Goal: Information Seeking & Learning: Learn about a topic

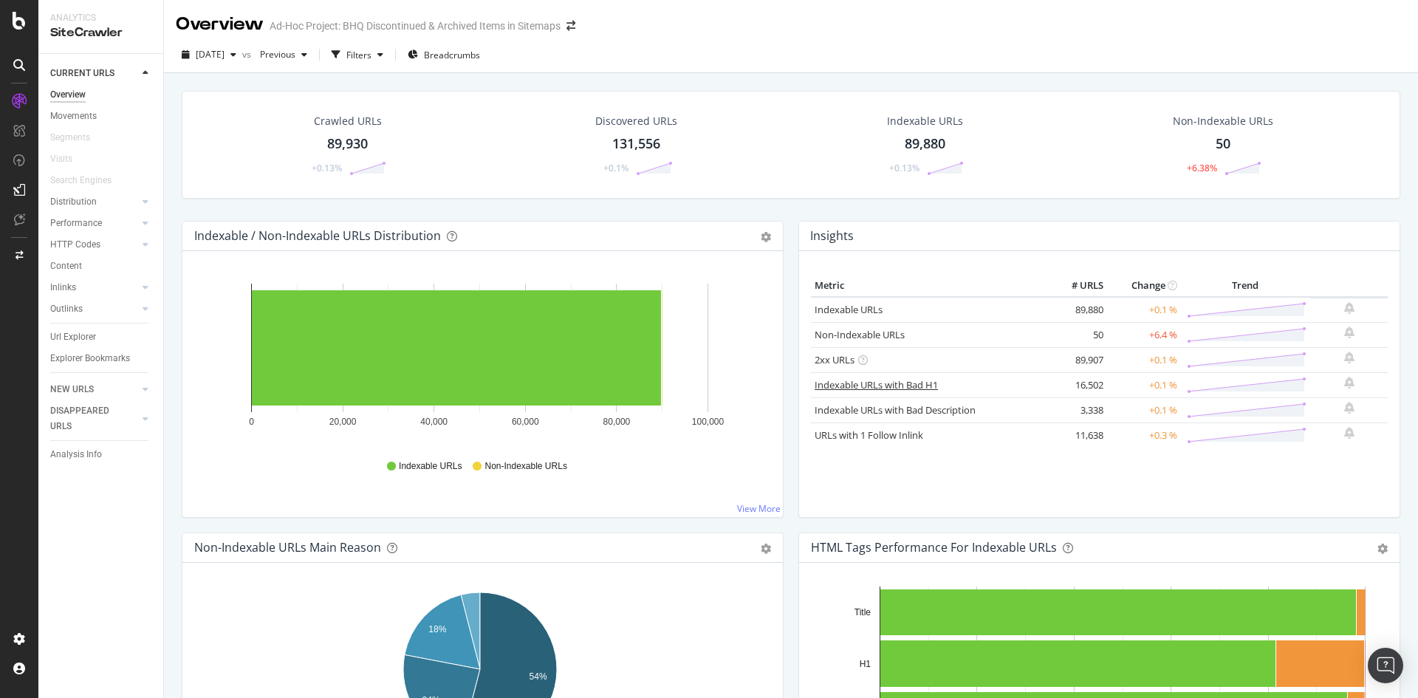
click at [838, 382] on link "Indexable URLs with Bad H1" at bounding box center [876, 384] width 123 height 13
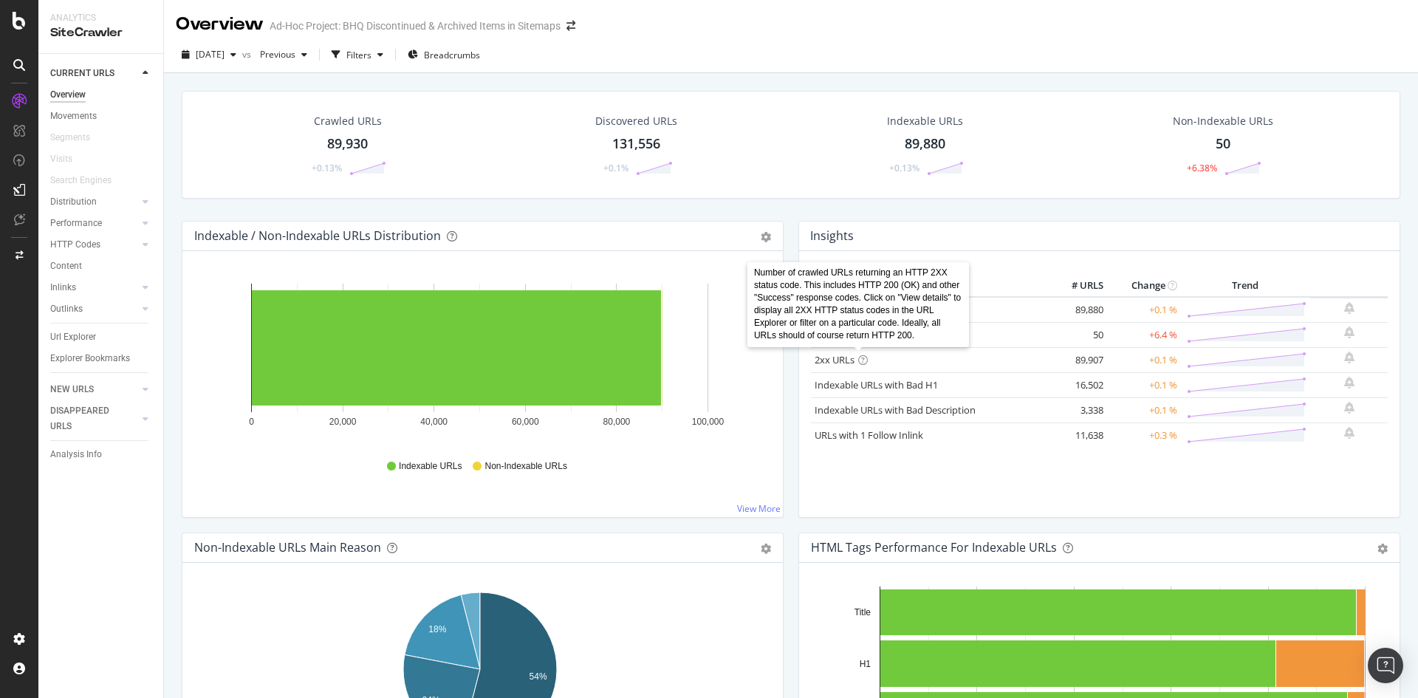
click at [858, 357] on icon at bounding box center [863, 360] width 10 height 10
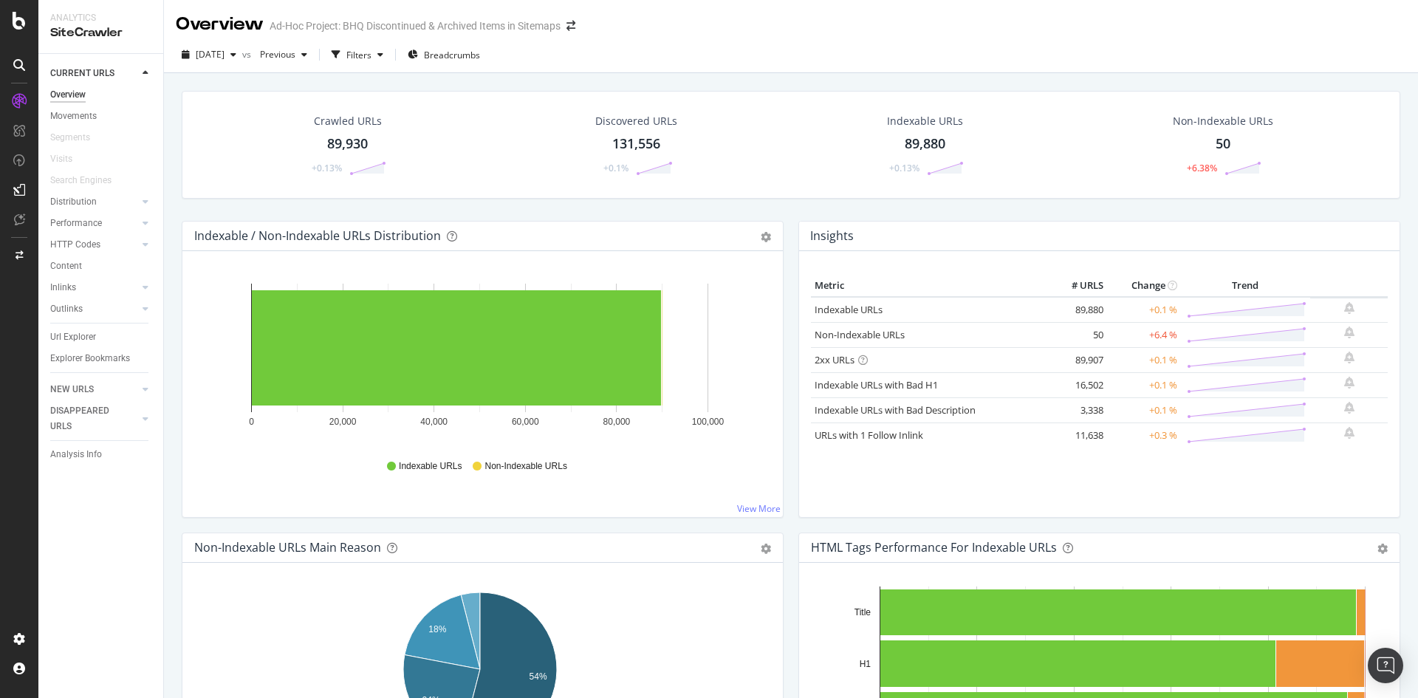
click at [950, 455] on div "Metric # URLS Change Trend Indexable URLs 89,880 +0.1 % Non-Indexable URLs 50 +…" at bounding box center [1099, 390] width 577 height 230
click at [910, 437] on link "URLs with 1 Follow Inlink" at bounding box center [869, 434] width 109 height 13
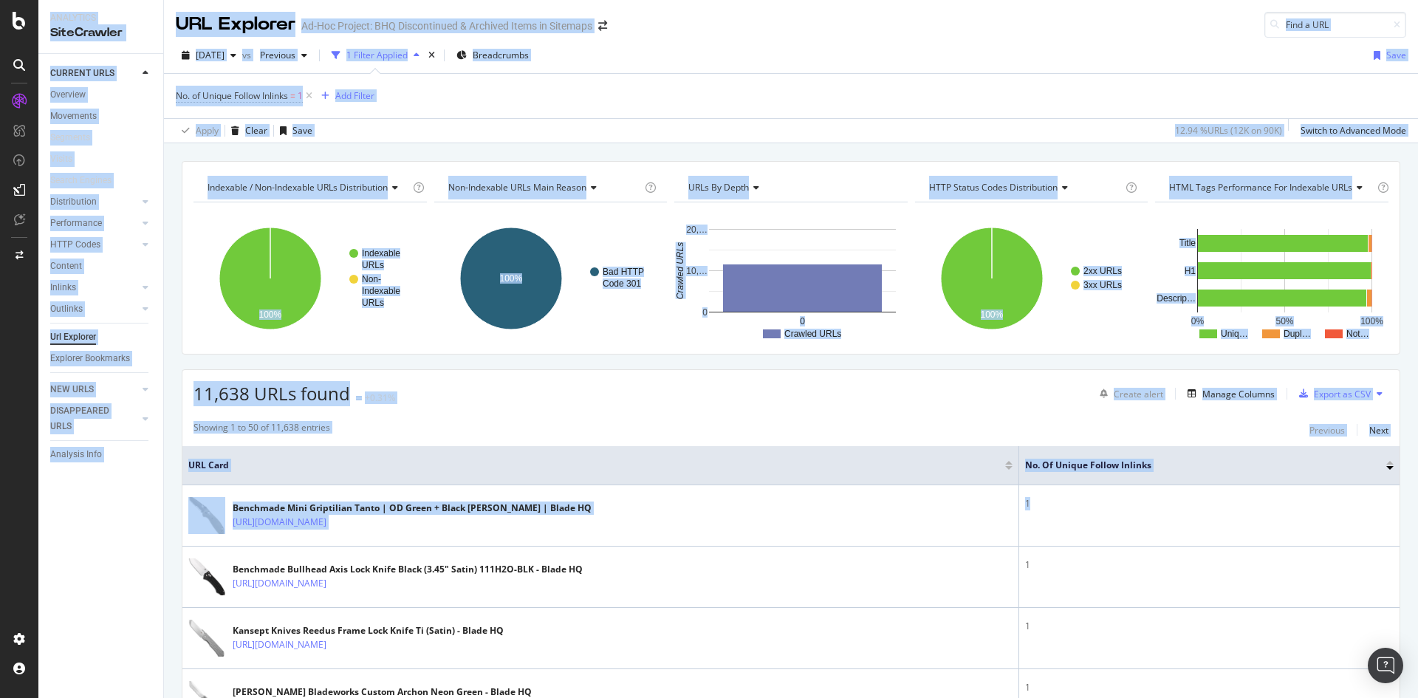
drag, startPoint x: 1311, startPoint y: 528, endPoint x: 1436, endPoint y: 518, distance: 125.3
click at [1417, 518] on html "Analytics SiteCrawler CURRENT URLS Overview Movements Segments Visits Search En…" at bounding box center [709, 349] width 1418 height 698
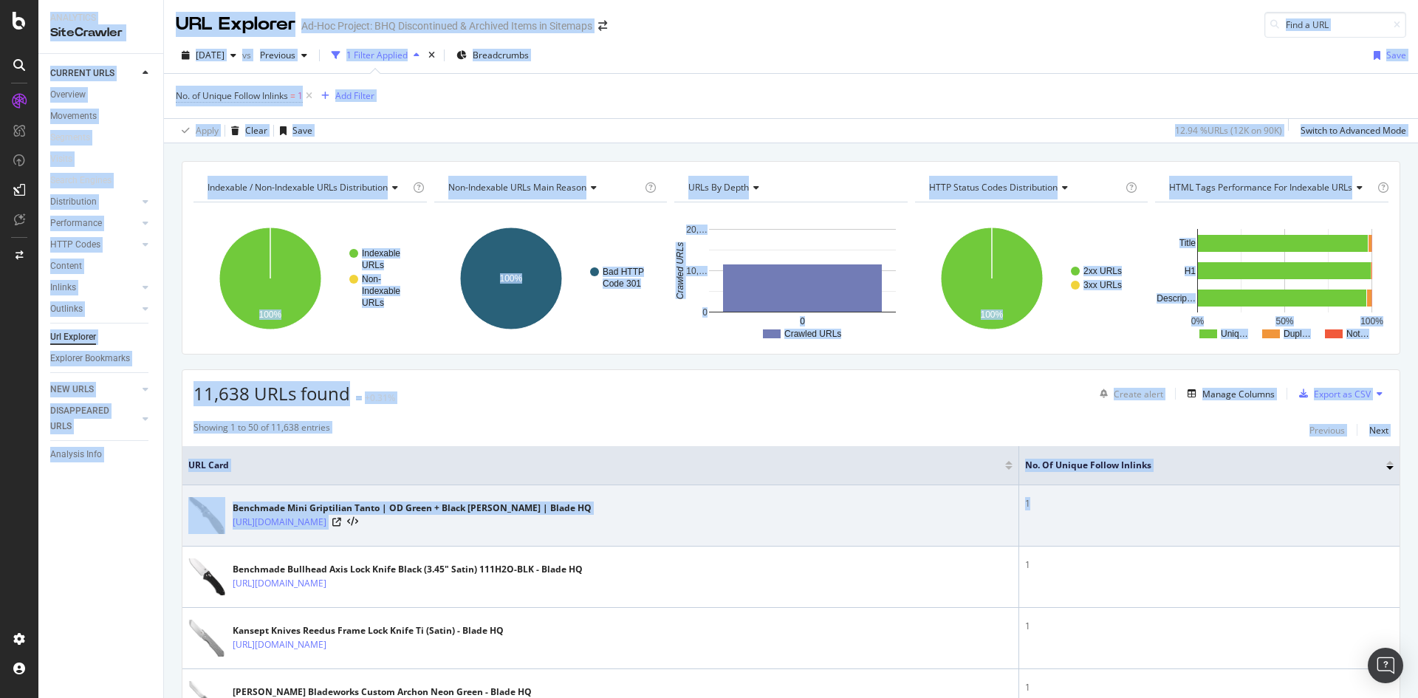
click at [1344, 504] on div "1" at bounding box center [1209, 503] width 369 height 13
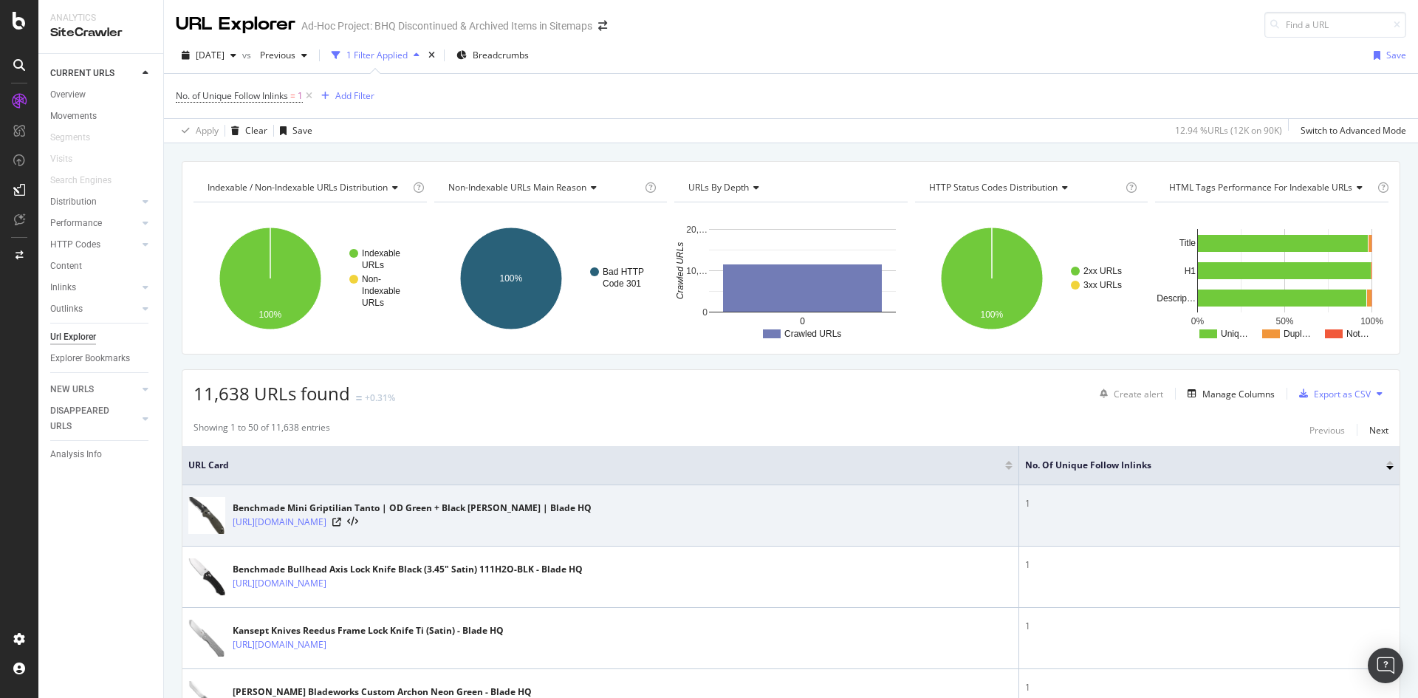
drag, startPoint x: 1361, startPoint y: 519, endPoint x: 1351, endPoint y: 526, distance: 12.7
click at [1351, 526] on td "1" at bounding box center [1209, 515] width 380 height 61
click at [341, 520] on icon at bounding box center [336, 522] width 9 height 9
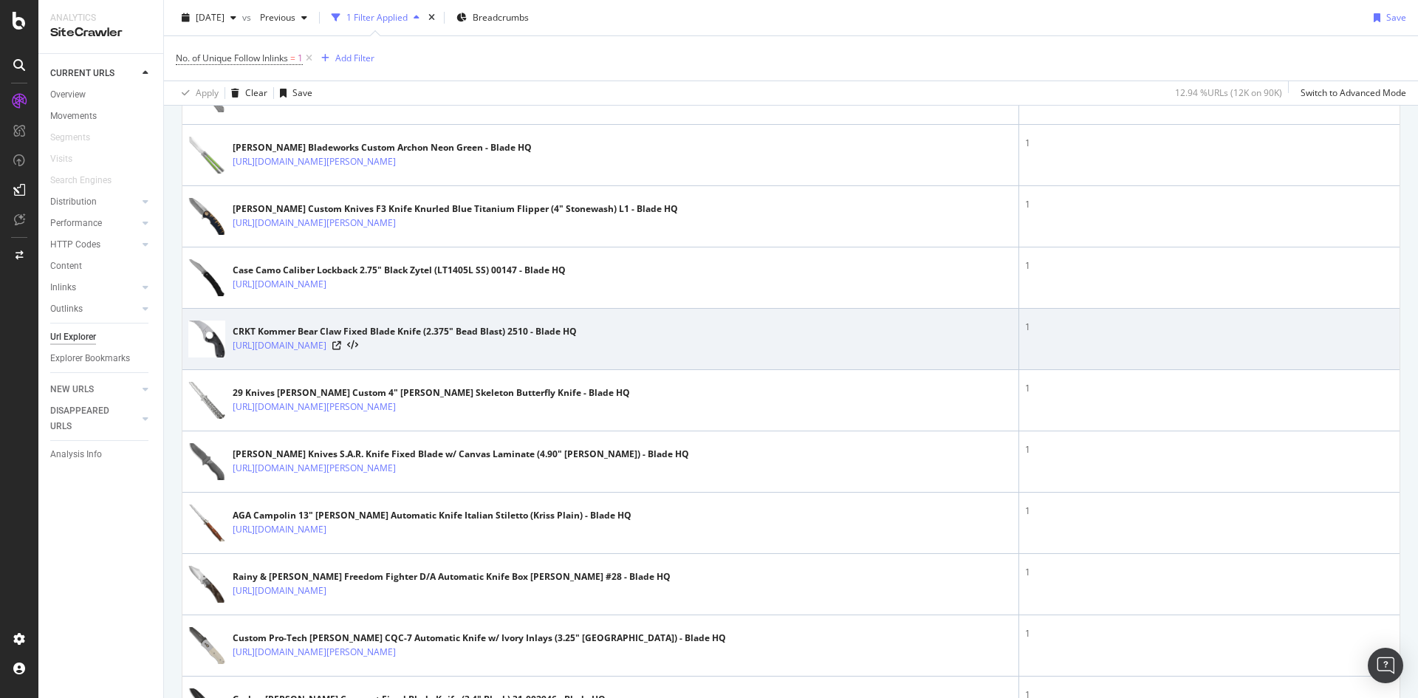
scroll to position [813, 0]
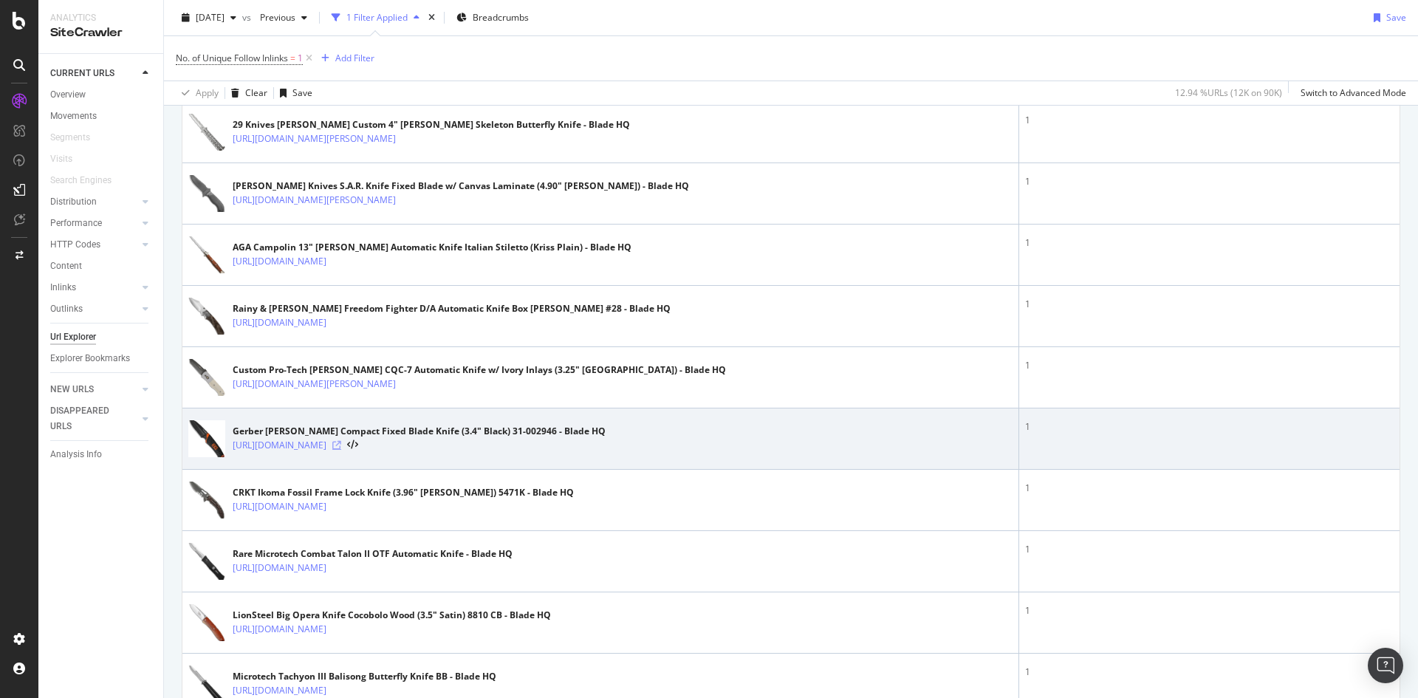
click at [341, 442] on icon at bounding box center [336, 445] width 9 height 9
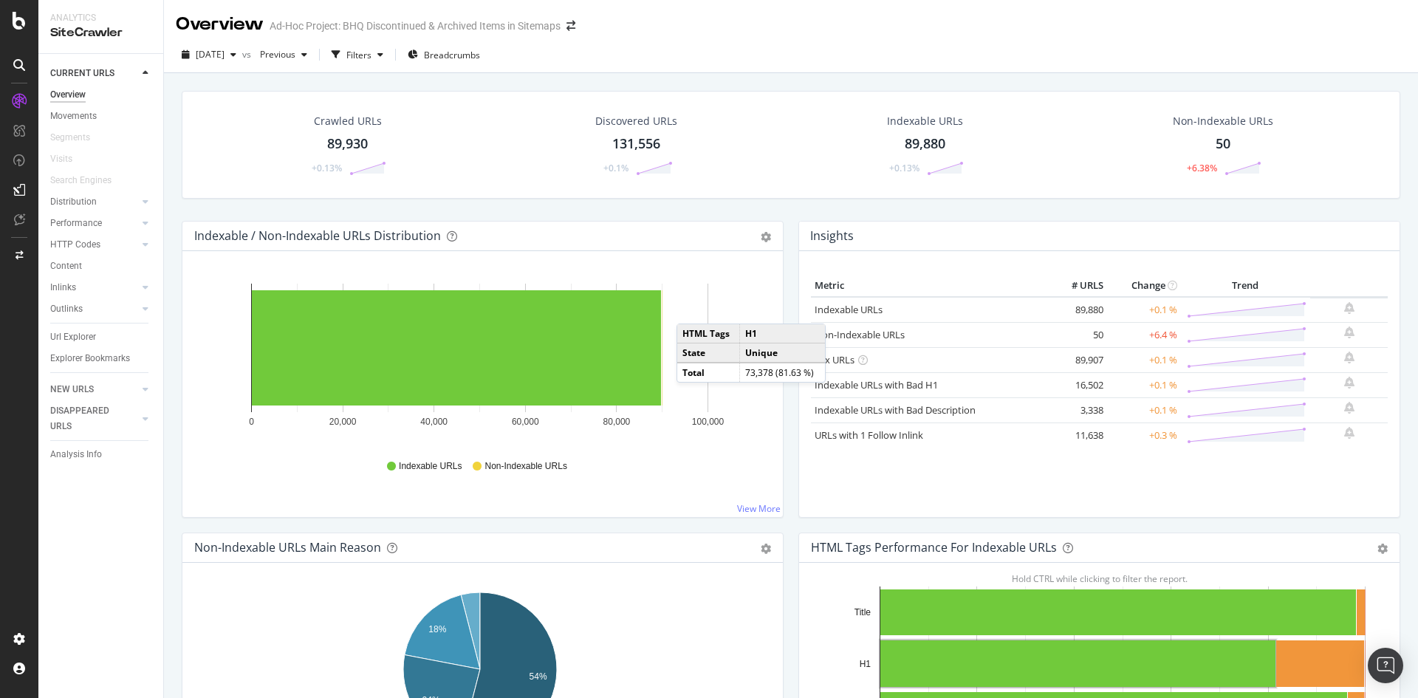
click at [222, 461] on div "Indexable URLs Non-Indexable URLs" at bounding box center [483, 466] width 562 height 33
click at [760, 286] on icon "0 20,000 40,000 60,000 80,000 100,000" at bounding box center [480, 360] width 572 height 171
click at [885, 242] on div "Insights" at bounding box center [1099, 237] width 601 height 30
click at [899, 291] on th "Metric" at bounding box center [929, 286] width 237 height 22
click at [750, 331] on td "H1" at bounding box center [782, 333] width 86 height 19
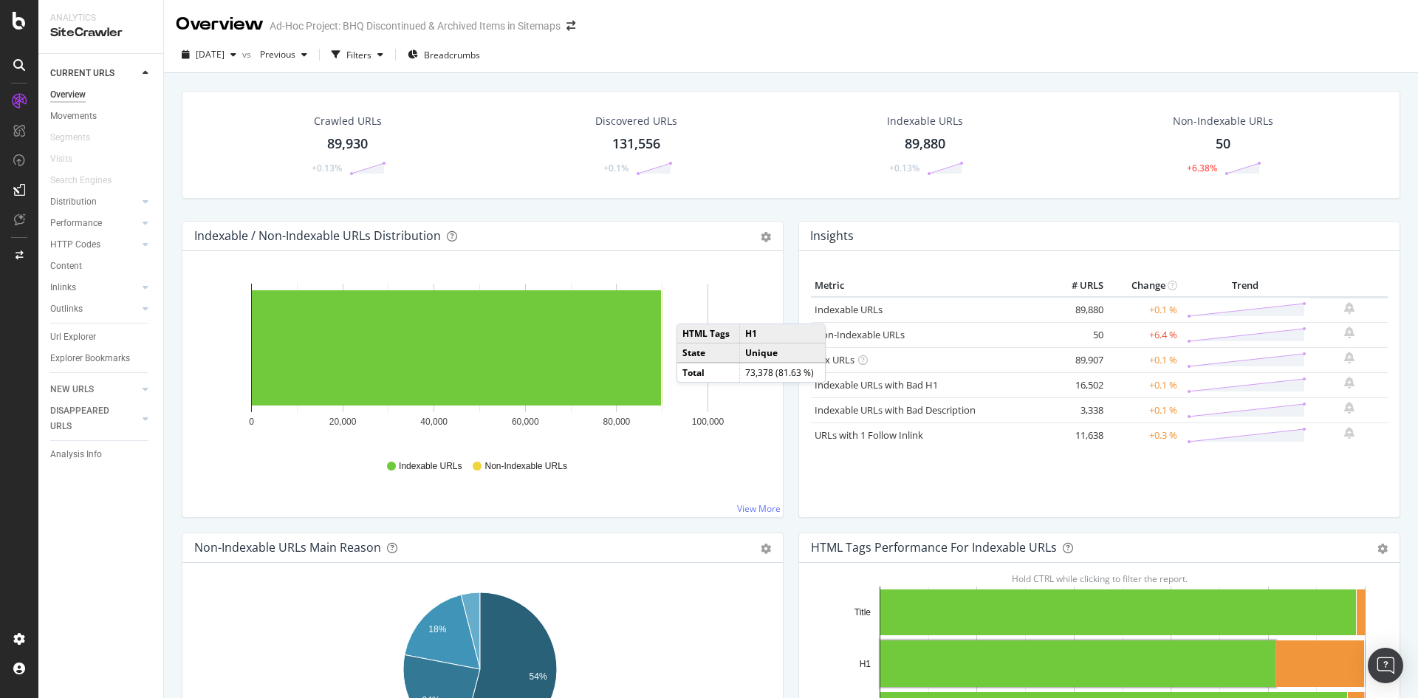
click at [739, 444] on icon "0 20,000 40,000 60,000 80,000 100,000" at bounding box center [480, 360] width 572 height 171
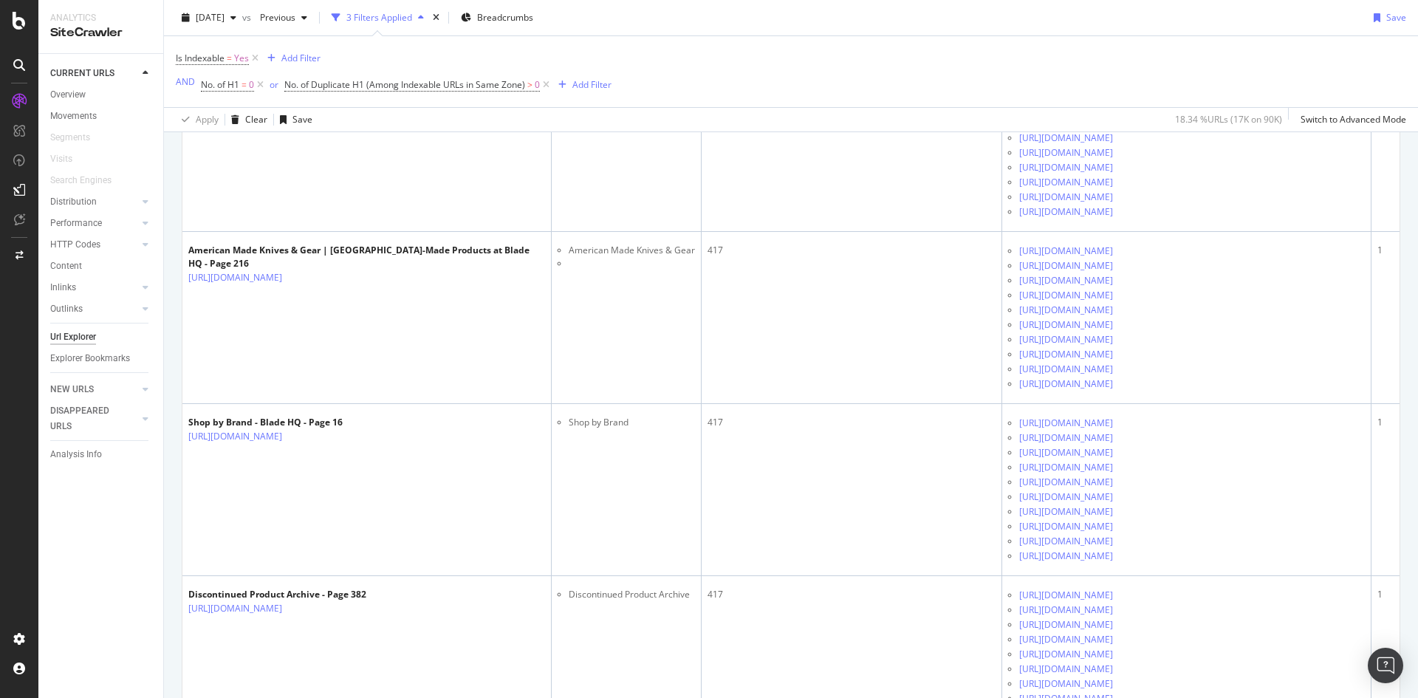
scroll to position [8645, 0]
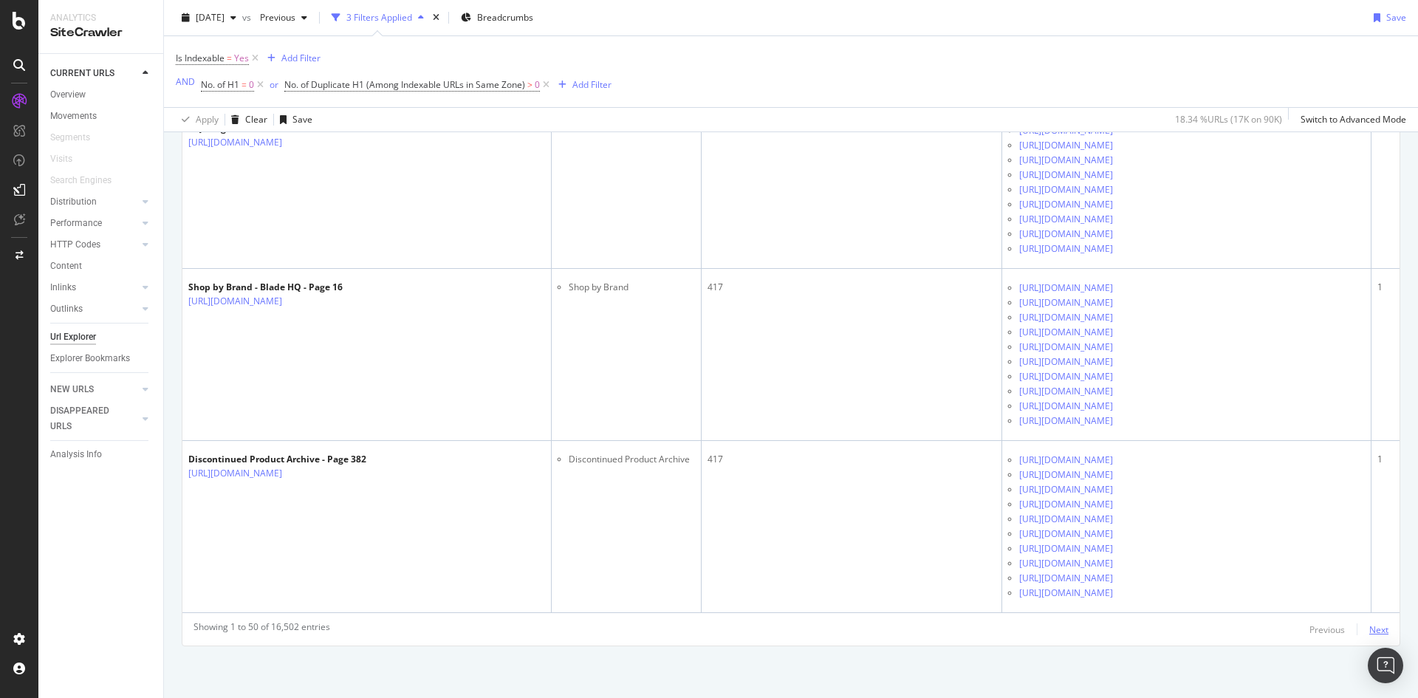
click at [1369, 629] on div "Next" at bounding box center [1378, 629] width 19 height 13
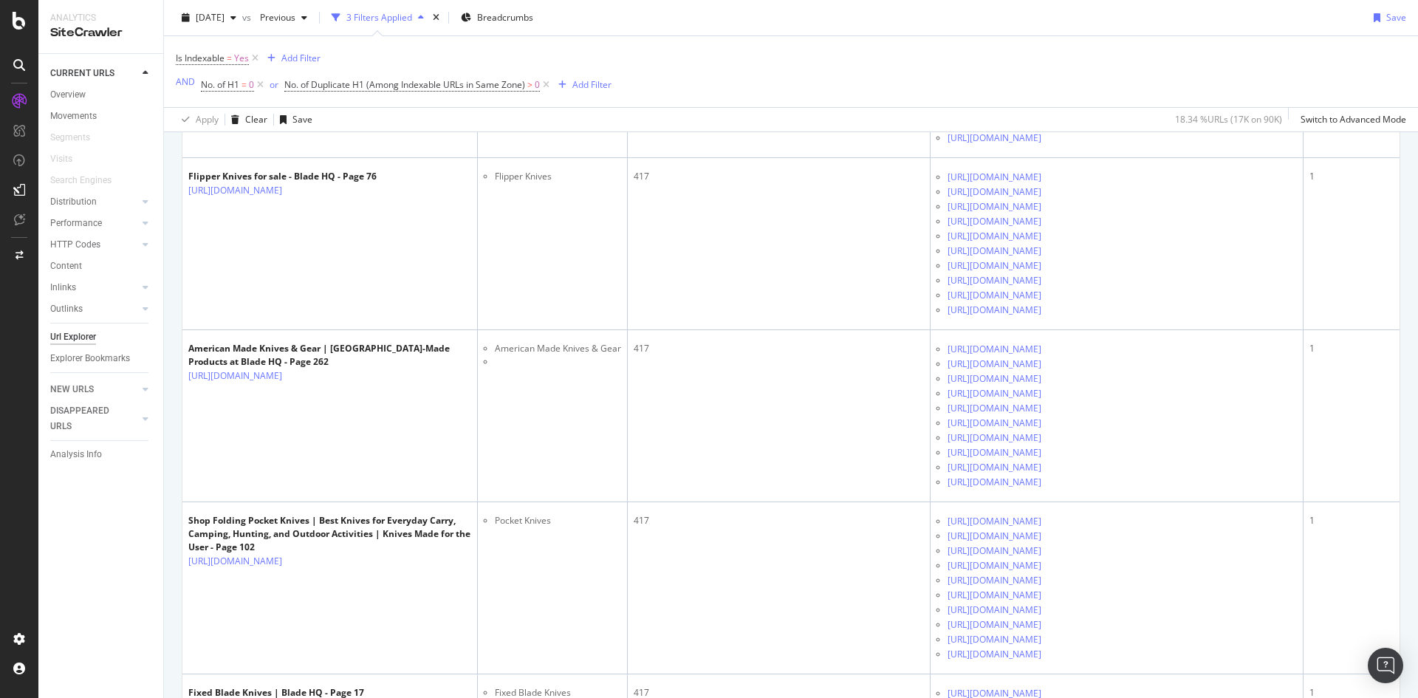
scroll to position [8516, 0]
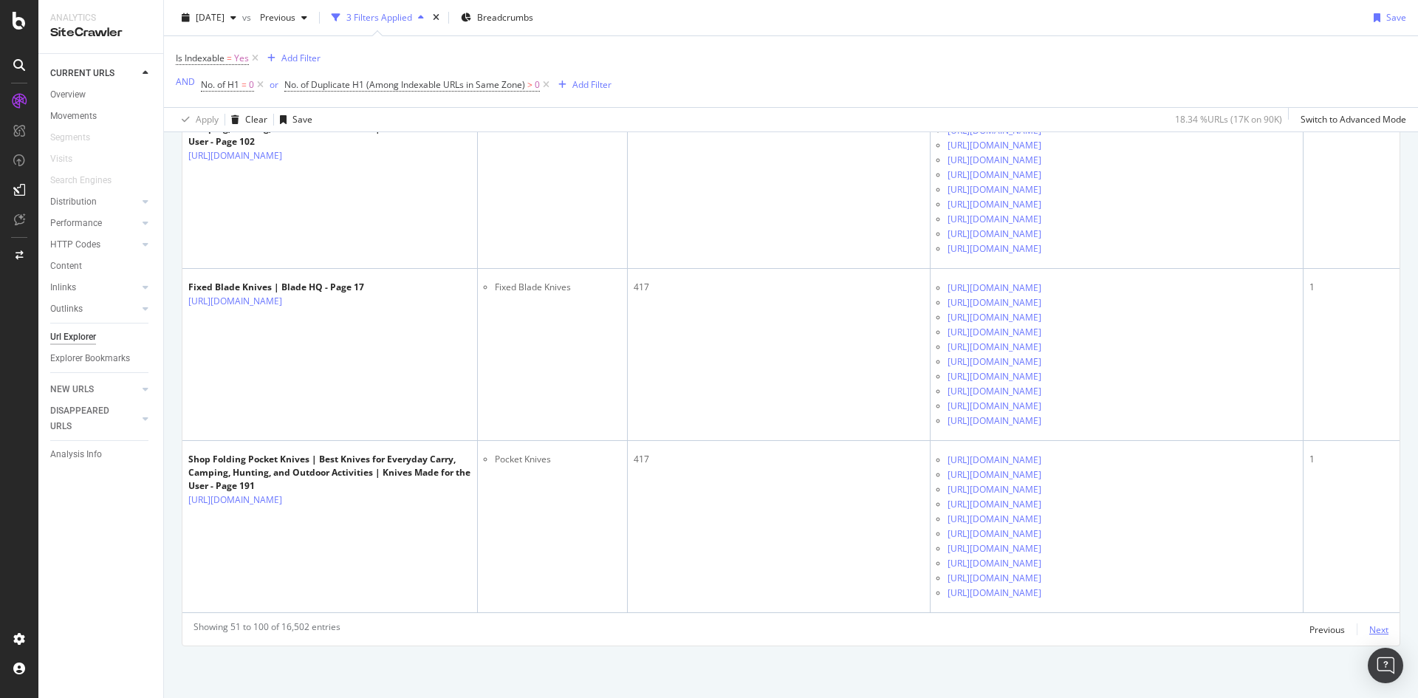
click at [1369, 629] on div "Next" at bounding box center [1378, 629] width 19 height 13
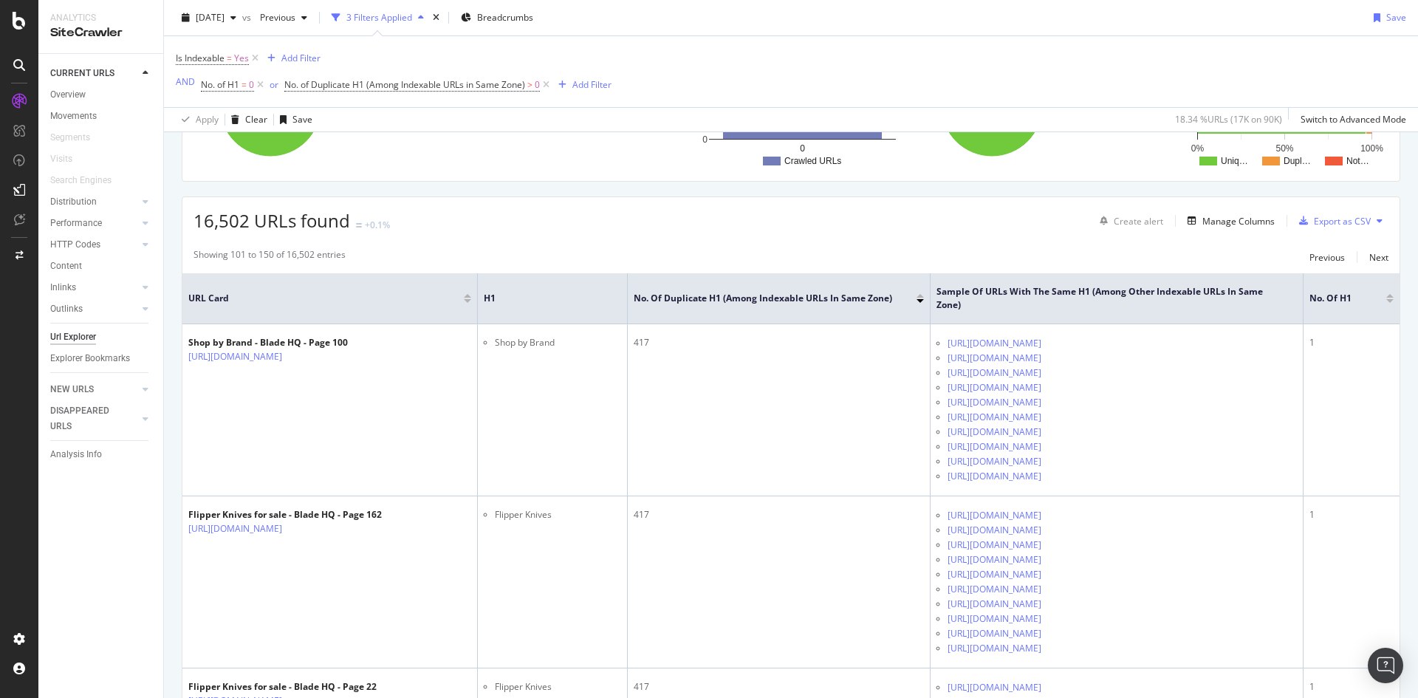
scroll to position [222, 0]
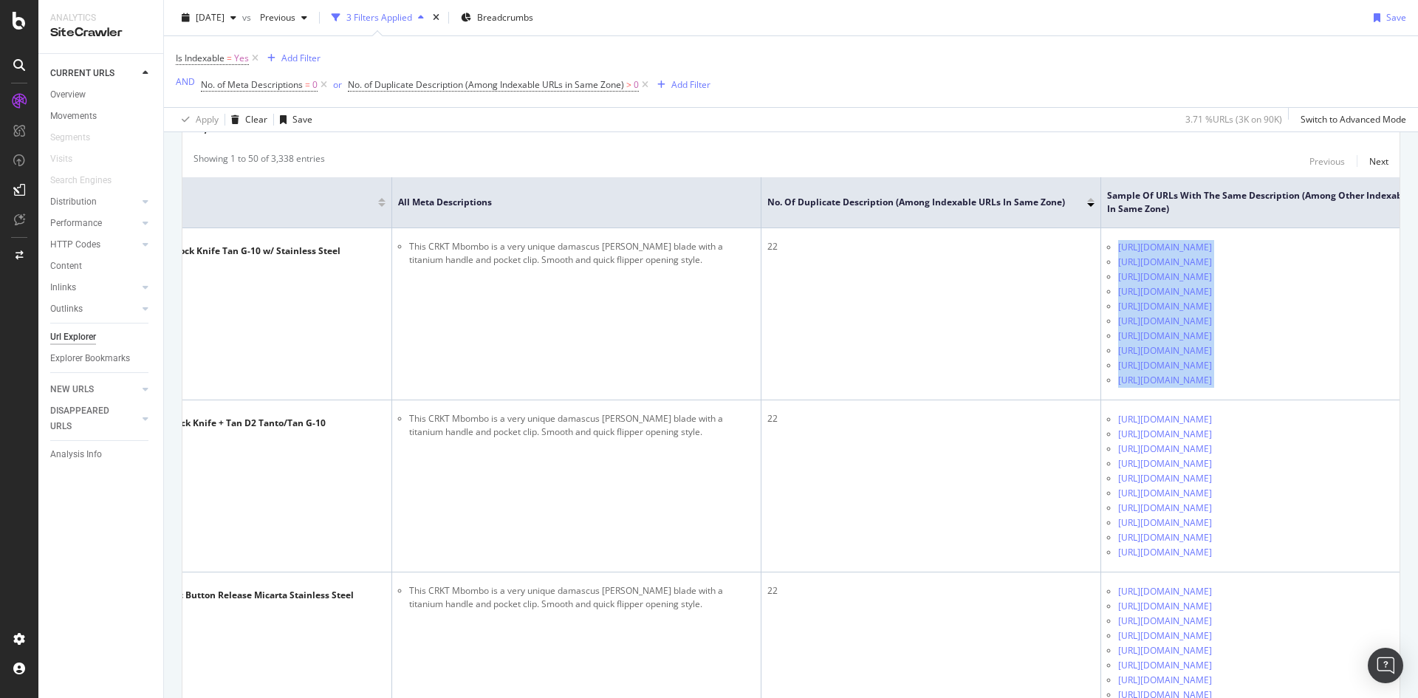
scroll to position [0, 393]
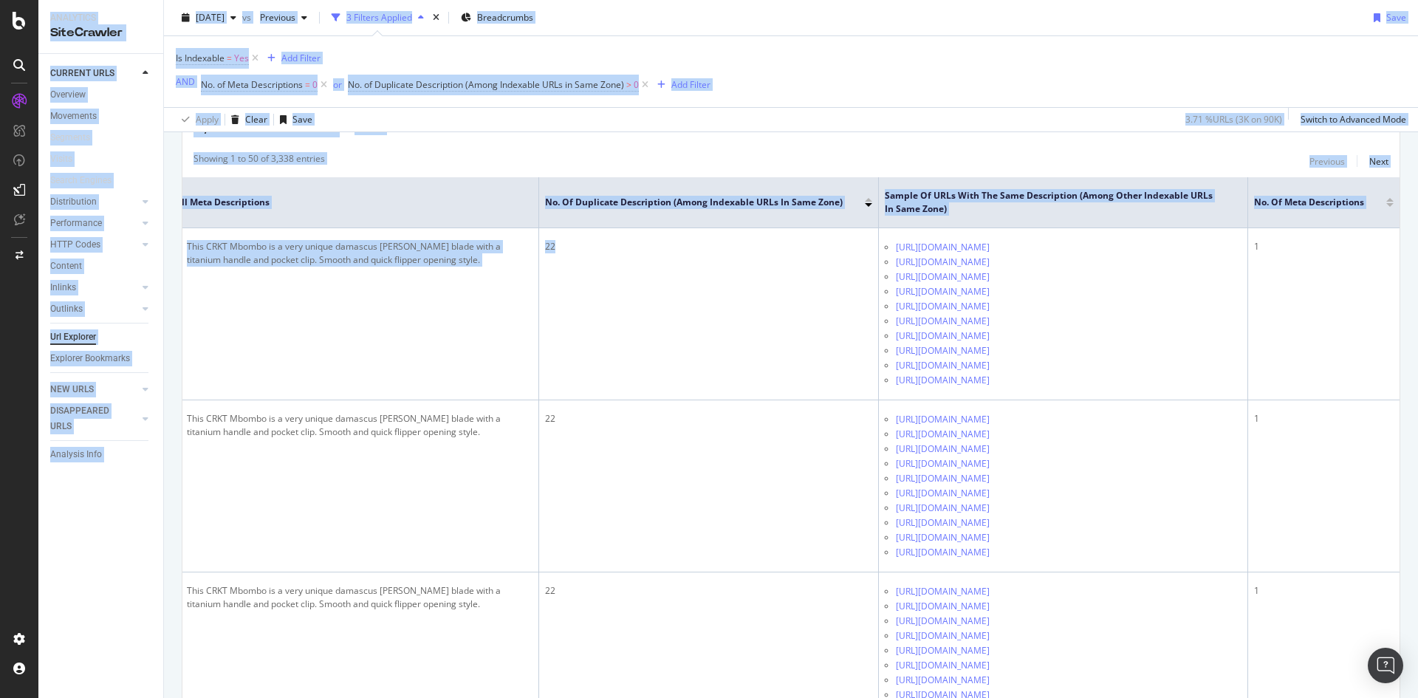
drag, startPoint x: 1185, startPoint y: 427, endPoint x: 1502, endPoint y: 422, distance: 316.9
click at [1417, 422] on html "Analytics SiteCrawler CURRENT URLS Overview Movements Segments Visits Search En…" at bounding box center [709, 349] width 1418 height 698
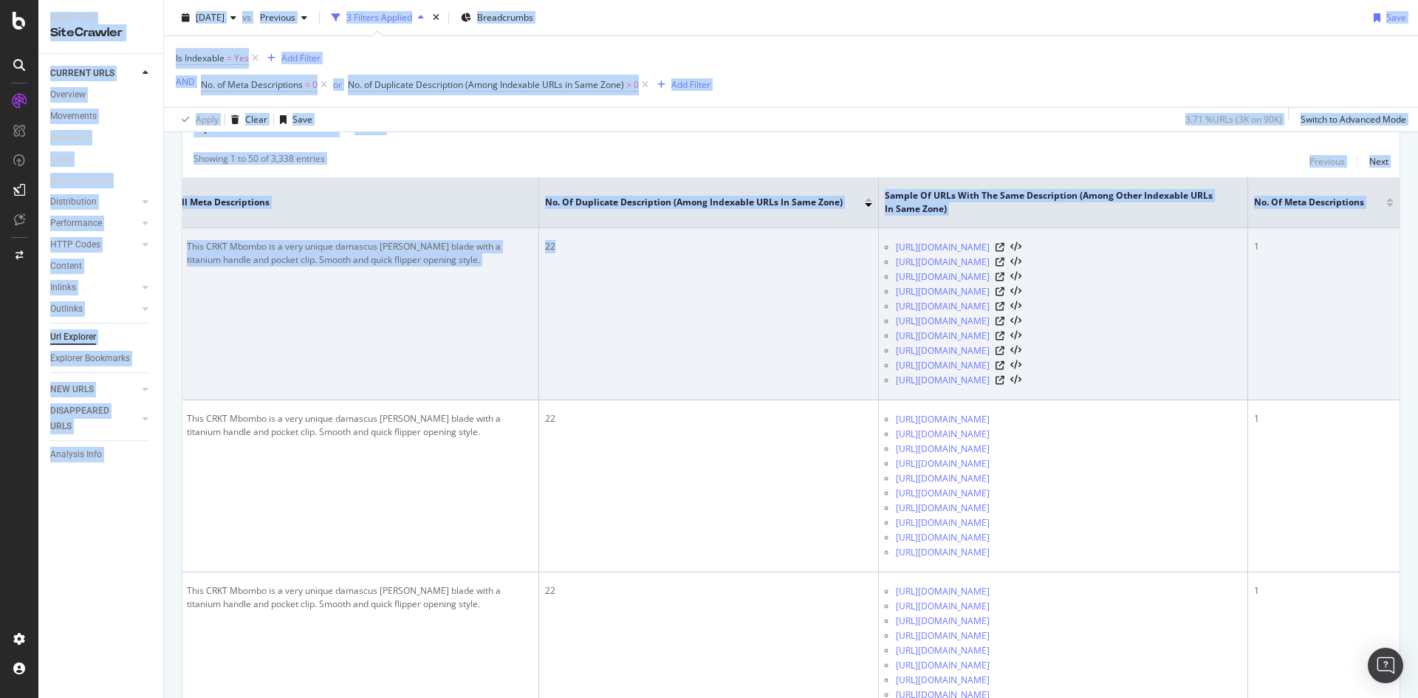
click at [748, 364] on td "22" at bounding box center [709, 314] width 340 height 172
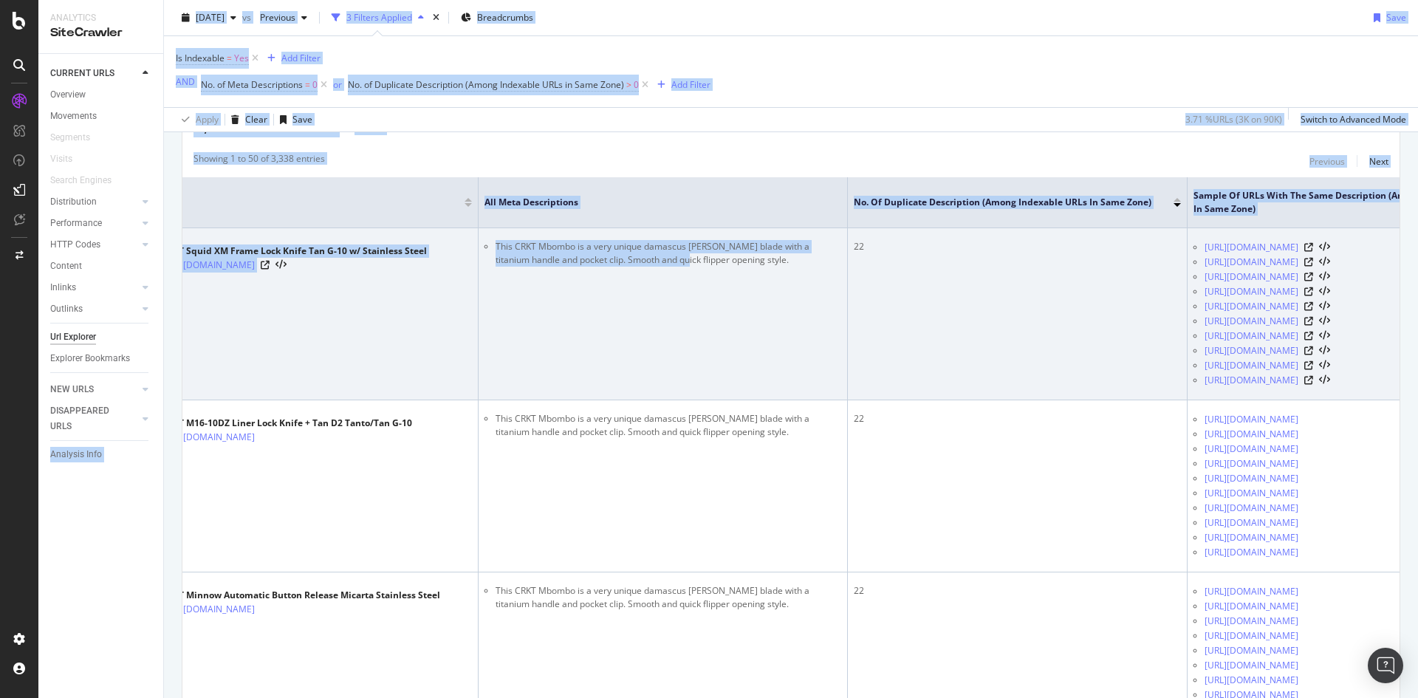
scroll to position [0, 0]
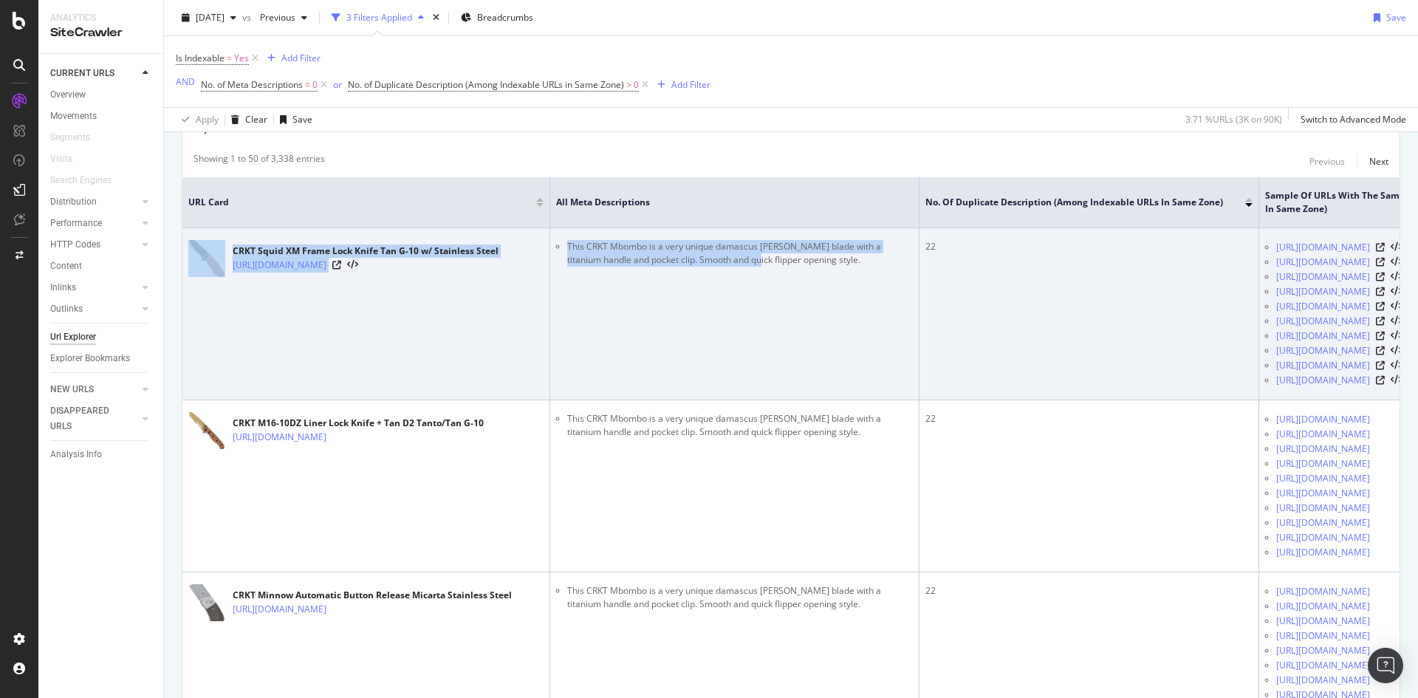
drag, startPoint x: 325, startPoint y: 417, endPoint x: 255, endPoint y: 401, distance: 72.0
click at [196, 400] on tr "CRKT Squid XM Frame Lock Knife Tan G-10 w/ Stainless Steel https://www.bladehq.…" at bounding box center [981, 314] width 1598 height 172
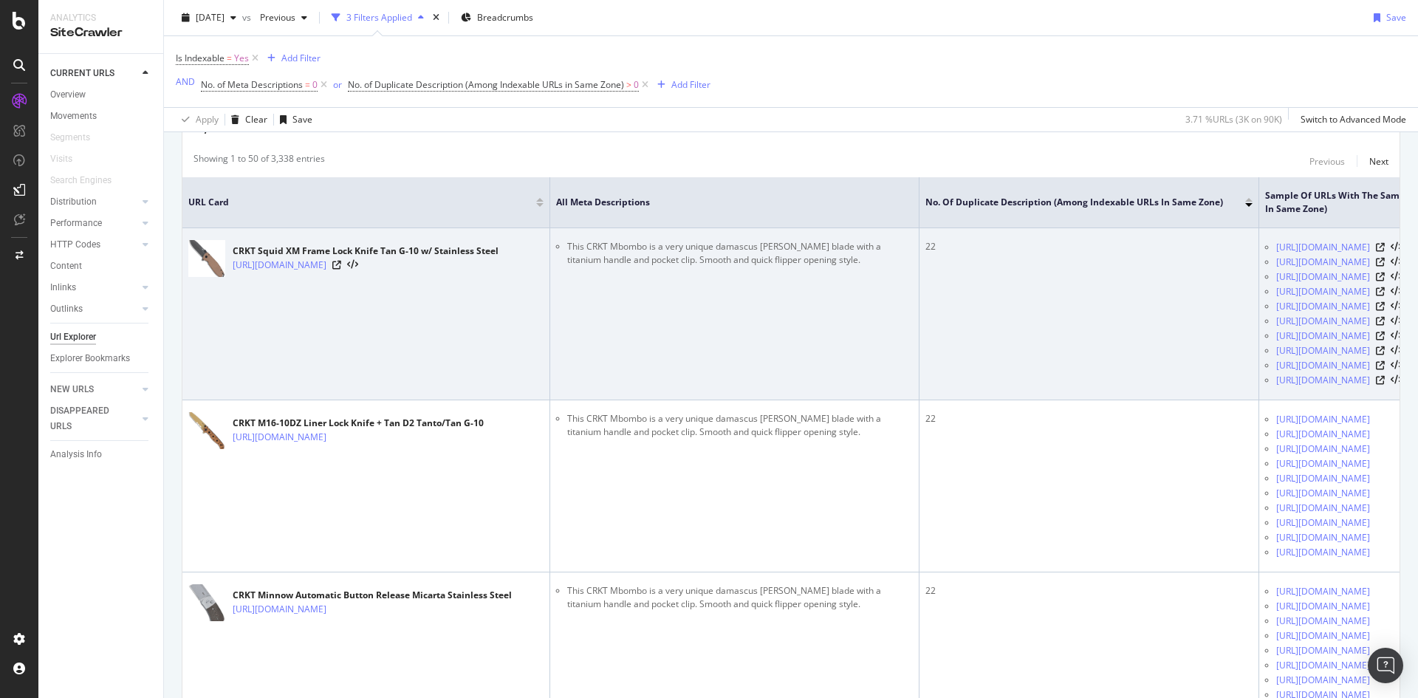
click at [926, 384] on td "22" at bounding box center [1090, 314] width 340 height 172
